Goal: Check status: Check status

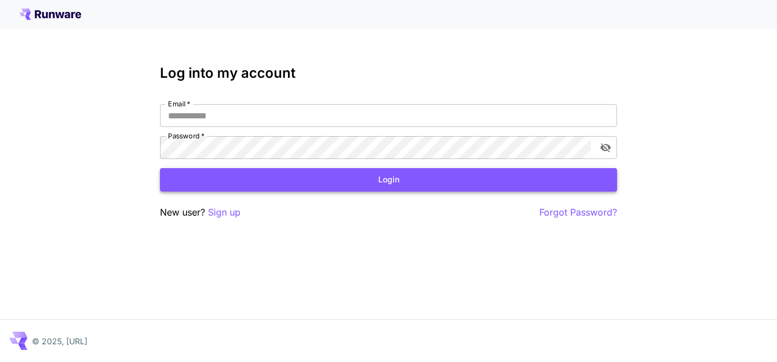
type input "**********"
click at [423, 178] on button "Login" at bounding box center [388, 179] width 457 height 23
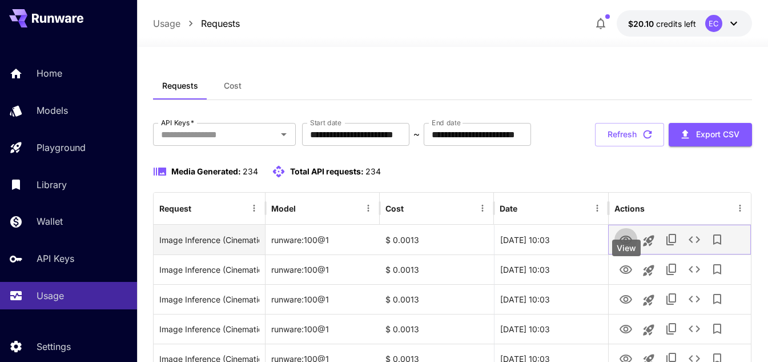
click at [628, 244] on icon "View" at bounding box center [626, 239] width 13 height 9
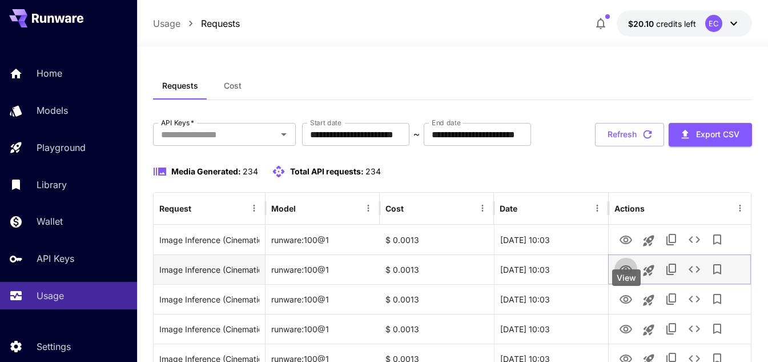
click at [626, 277] on icon "View" at bounding box center [626, 270] width 14 height 14
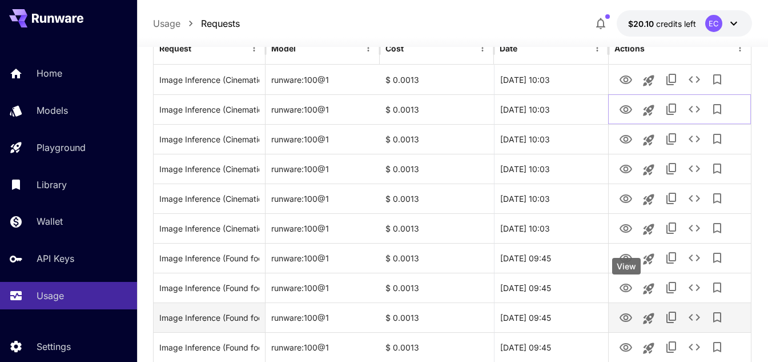
scroll to position [171, 0]
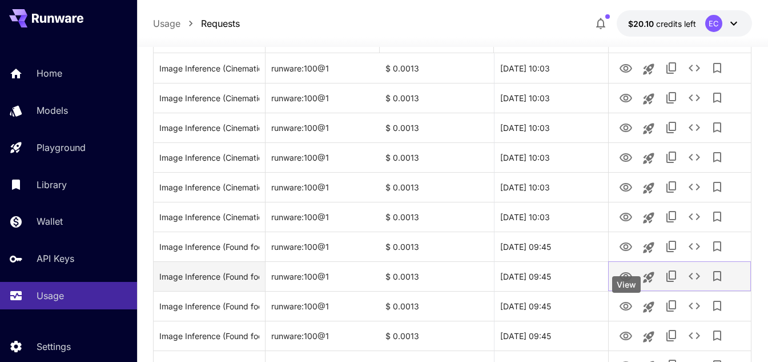
click at [629, 283] on icon "View" at bounding box center [626, 277] width 14 height 14
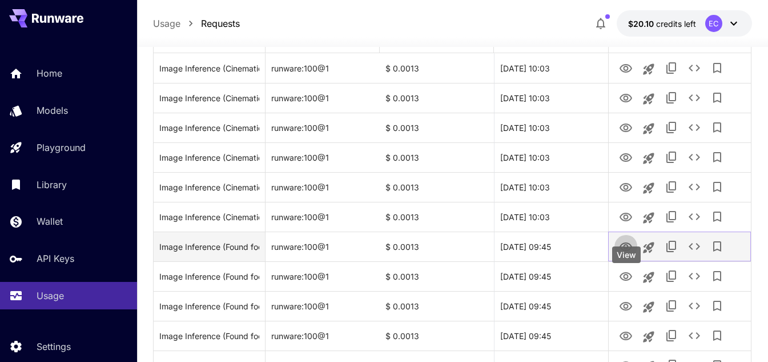
click at [631, 254] on icon "View" at bounding box center [626, 247] width 14 height 14
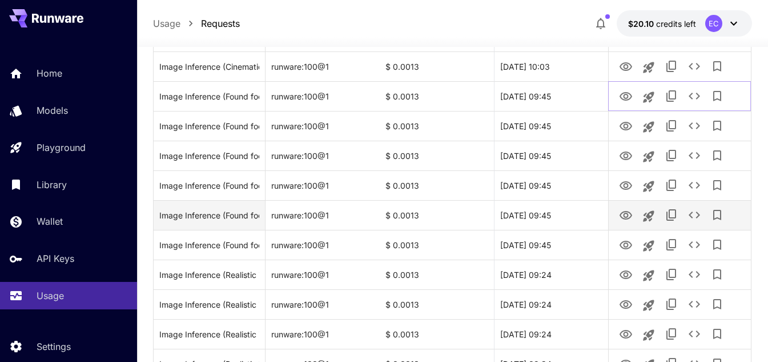
scroll to position [343, 0]
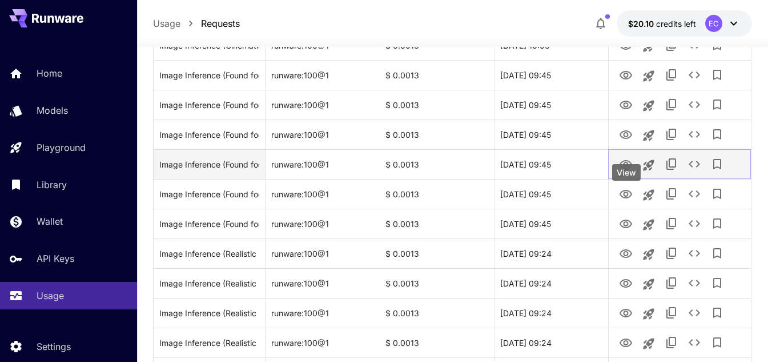
click at [625, 169] on icon "View" at bounding box center [626, 164] width 13 height 9
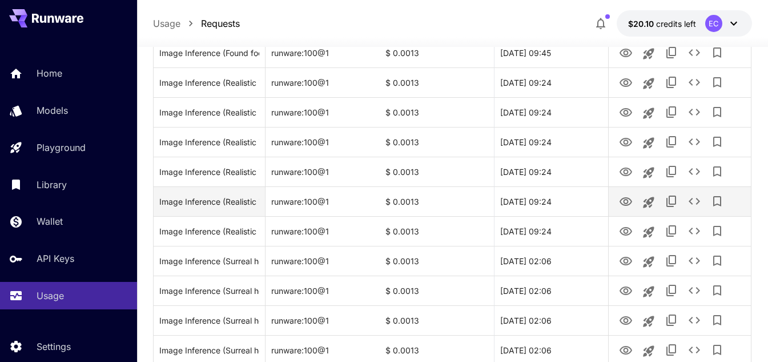
scroll to position [514, 0]
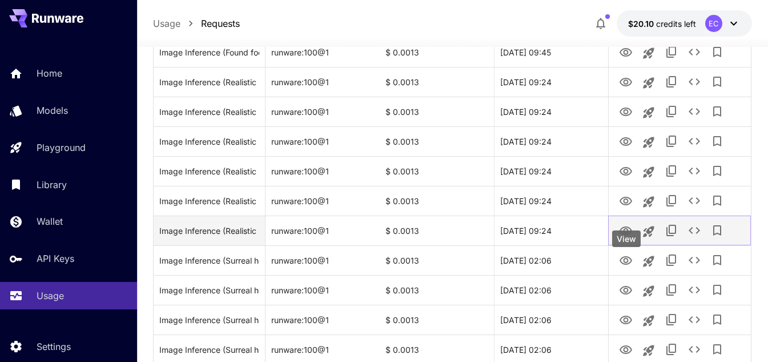
click at [627, 235] on icon "View" at bounding box center [626, 230] width 13 height 9
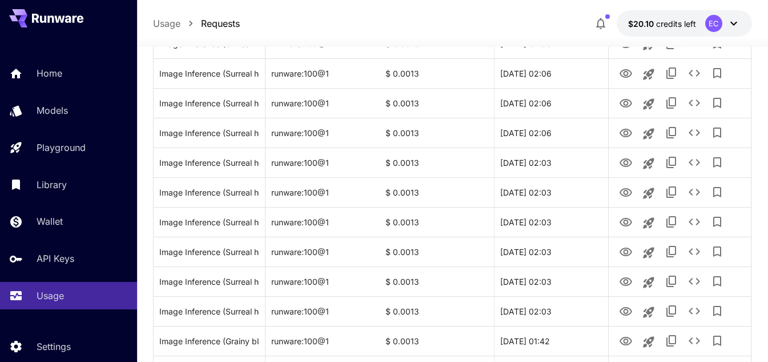
scroll to position [800, 0]
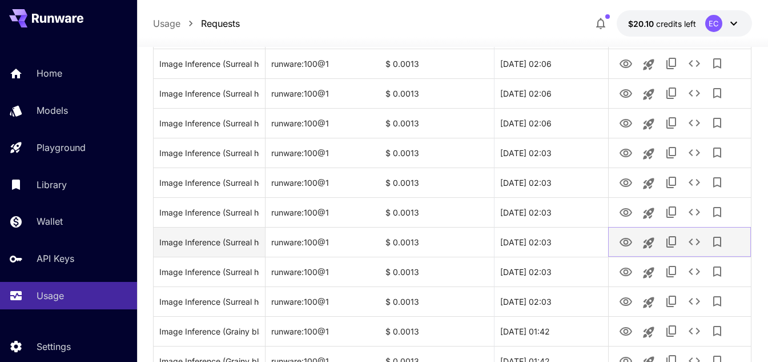
click at [626, 246] on icon "View" at bounding box center [626, 242] width 13 height 9
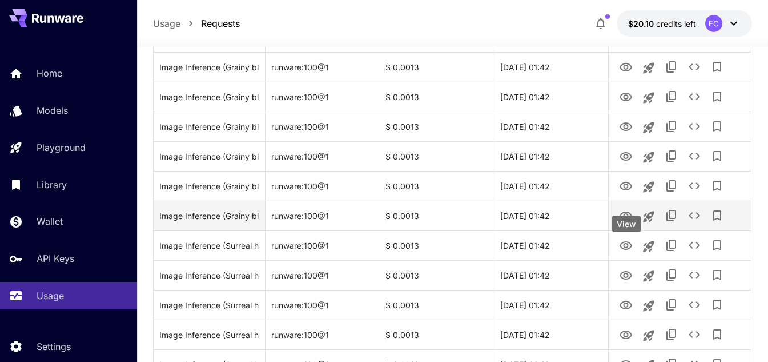
scroll to position [1086, 0]
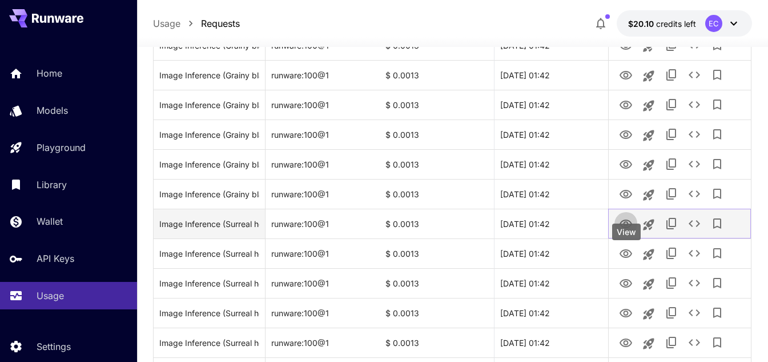
click at [630, 231] on icon "View" at bounding box center [626, 224] width 14 height 14
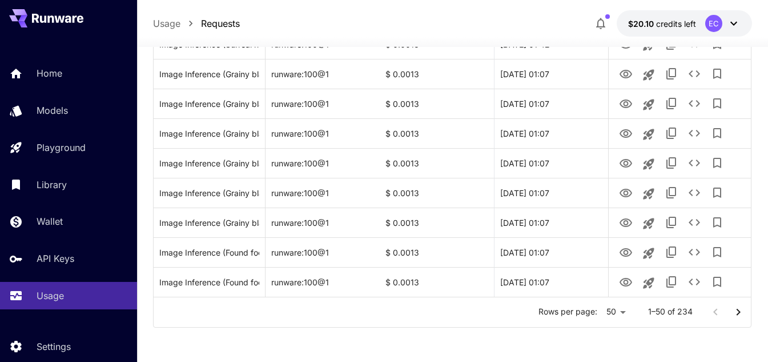
scroll to position [1428, 0]
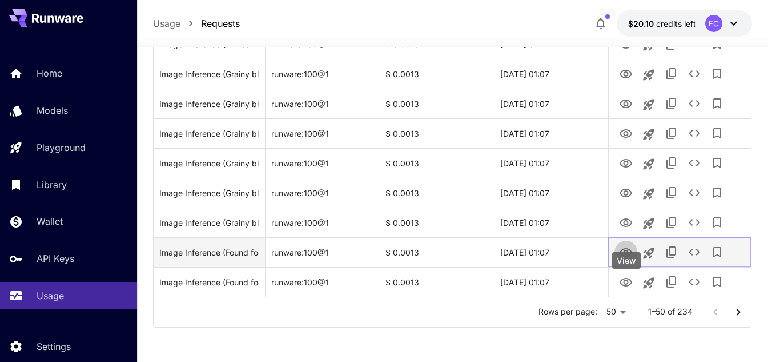
click at [626, 259] on icon "View" at bounding box center [626, 253] width 14 height 14
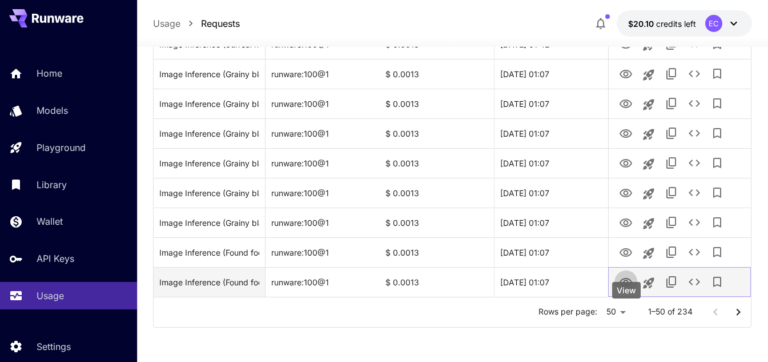
click at [628, 286] on icon "View" at bounding box center [626, 282] width 13 height 9
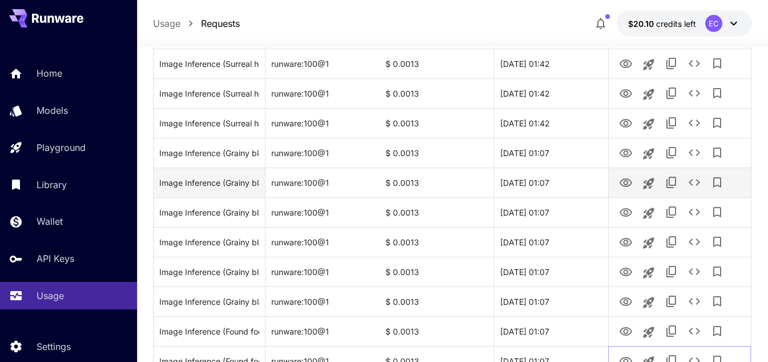
scroll to position [1314, 0]
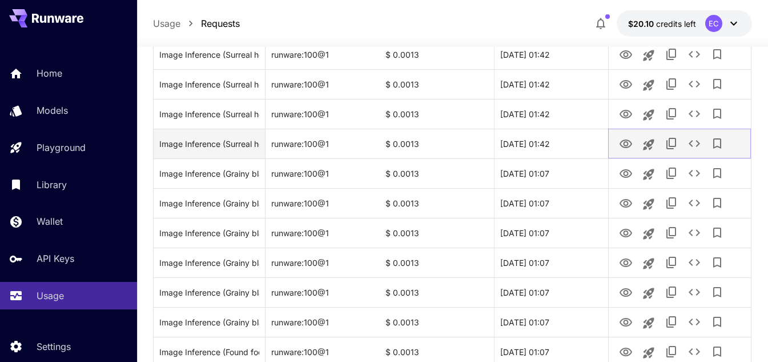
click at [627, 148] on icon "View" at bounding box center [626, 143] width 13 height 9
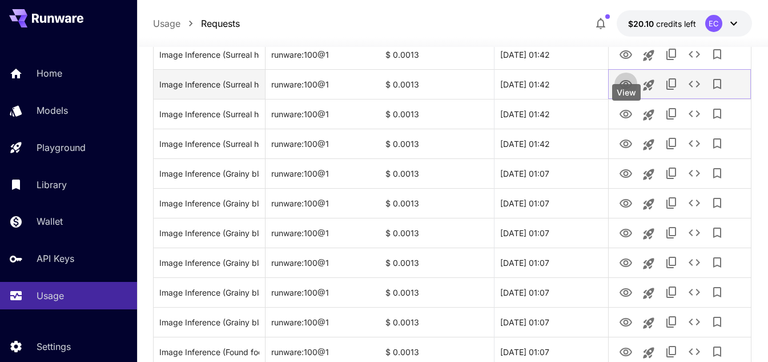
click at [631, 91] on icon "View" at bounding box center [626, 85] width 14 height 14
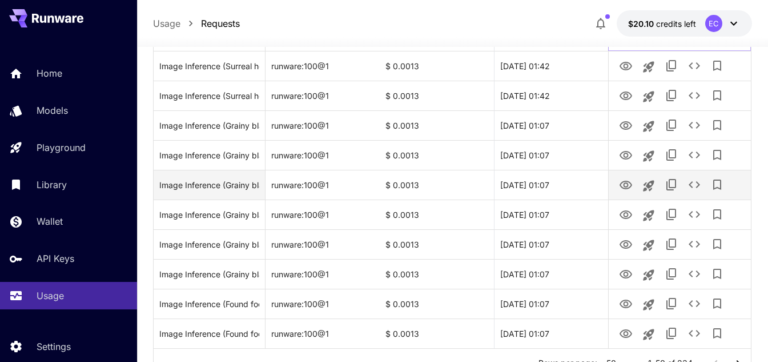
scroll to position [1450, 0]
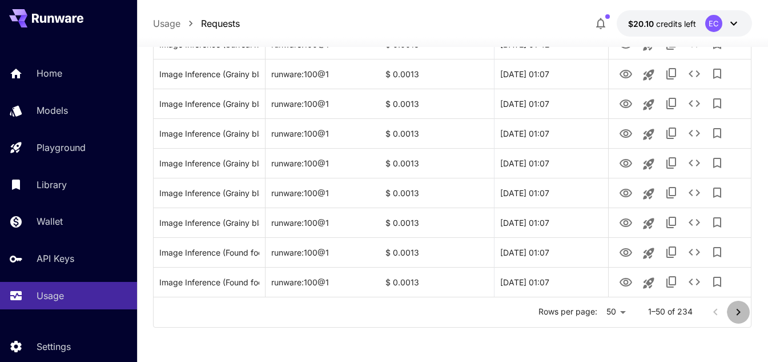
click at [736, 312] on icon "Go to next page" at bounding box center [739, 312] width 14 height 14
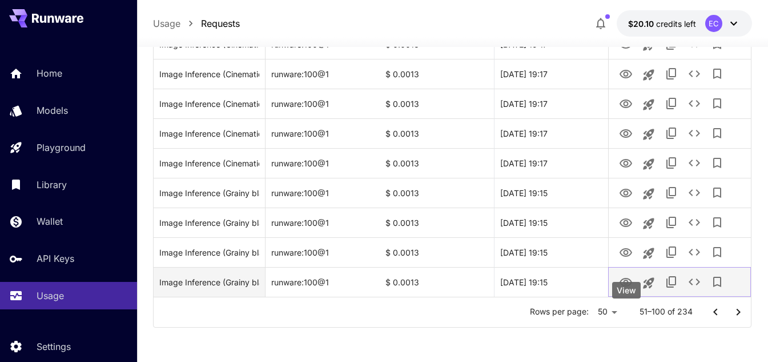
click at [628, 282] on icon "View" at bounding box center [626, 282] width 13 height 9
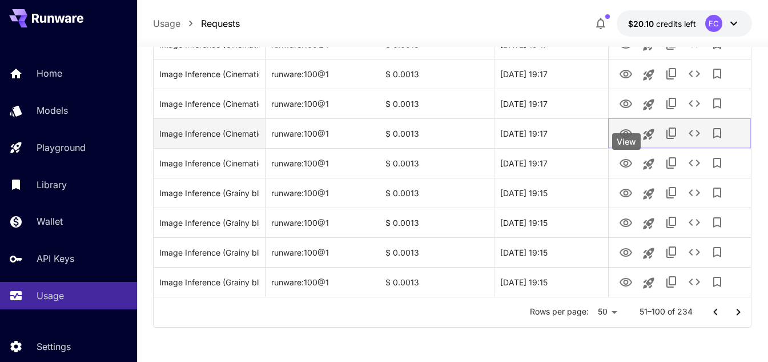
click at [623, 134] on icon "View" at bounding box center [626, 134] width 14 height 14
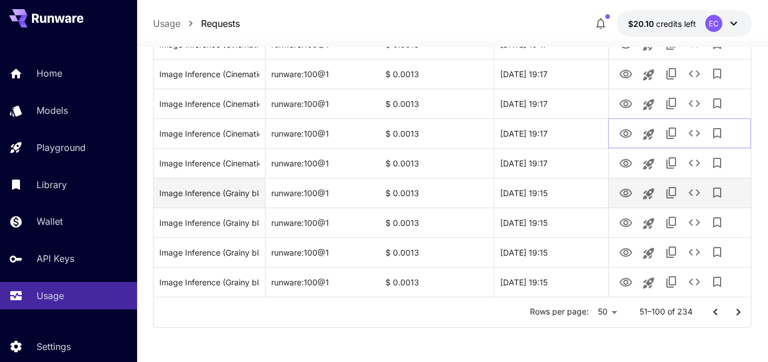
scroll to position [1393, 0]
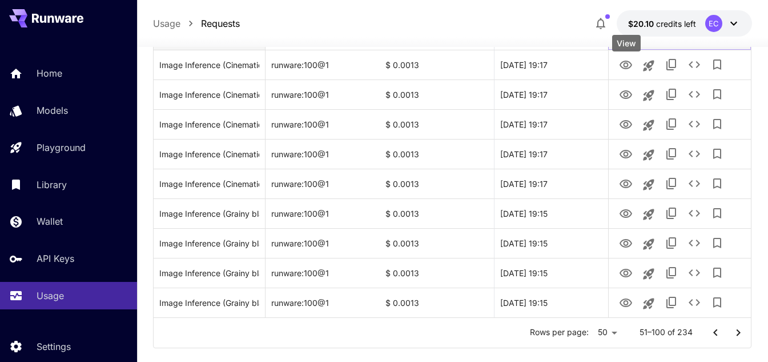
click at [620, 42] on icon "View" at bounding box center [626, 36] width 14 height 14
